Goal: Check status

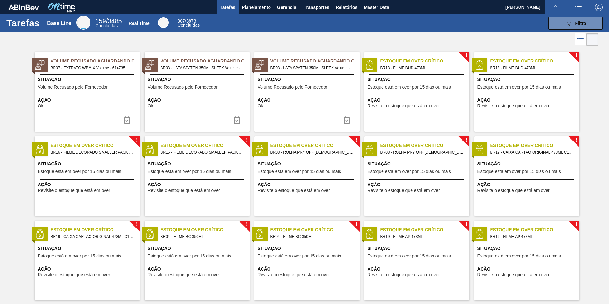
click at [366, 35] on div at bounding box center [304, 39] width 609 height 15
click at [345, 10] on span "Relatórios" at bounding box center [347, 8] width 22 height 8
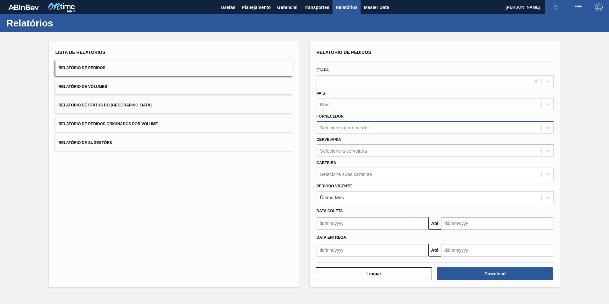
click at [329, 126] on div "Selecione o fornecedor" at bounding box center [344, 127] width 49 height 5
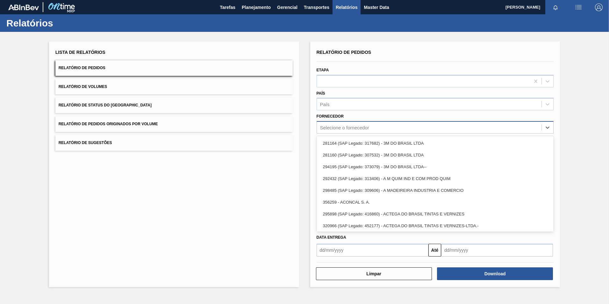
paste input "329120"
type input "329120"
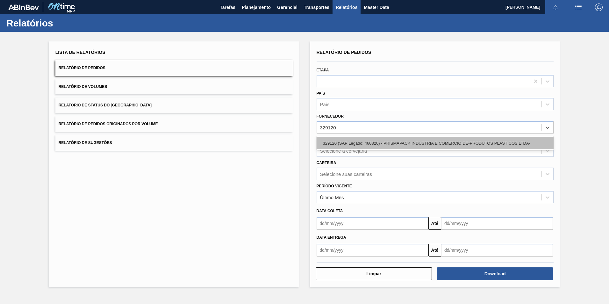
click at [389, 139] on div "329120 (SAP Legado: 460820) - PRISMAPACK INDUSTRIA E COMERCIO DE-PRODUTOS PLAST…" at bounding box center [435, 143] width 237 height 12
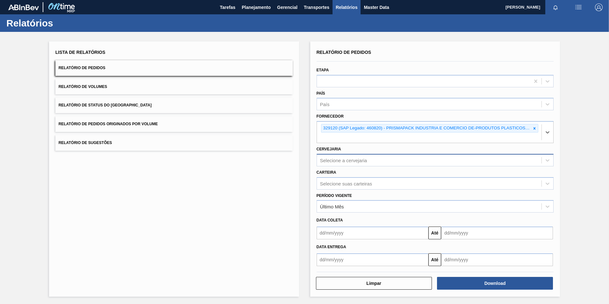
click at [356, 157] on div "Selecione a cervejaria" at bounding box center [429, 160] width 225 height 9
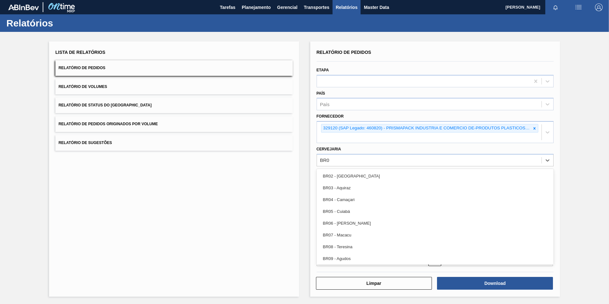
type input "BR02"
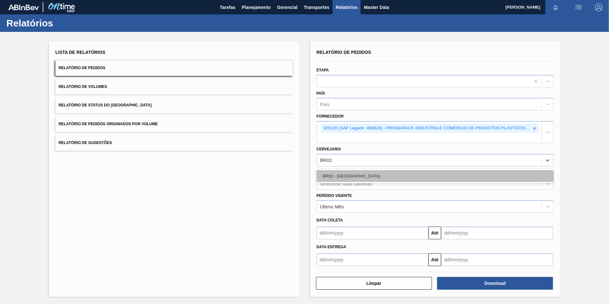
click at [361, 171] on div "BR02 - [GEOGRAPHIC_DATA]" at bounding box center [435, 176] width 237 height 12
